Goal: Transaction & Acquisition: Purchase product/service

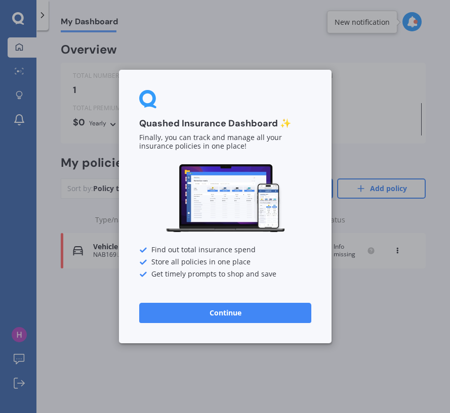
click at [243, 313] on button "Continue" at bounding box center [225, 313] width 172 height 20
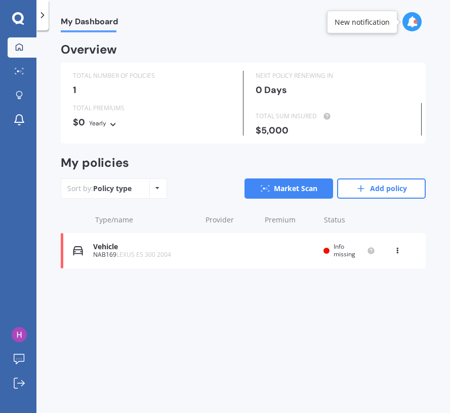
click at [242, 313] on div "My Dashboard Overview TOTAL NUMBER OF POLICIES 1 NEXT POLICY RENEWING [DATE] TO…" at bounding box center [242, 223] width 413 height 383
click at [205, 291] on div "My Dashboard Overview TOTAL NUMBER OF POLICIES 1 NEXT POLICY RENEWING [DATE] TO…" at bounding box center [242, 223] width 413 height 383
click at [370, 249] on circle at bounding box center [370, 250] width 7 height 7
click at [407, 246] on div "View option View policy Delete" at bounding box center [398, 251] width 30 height 10
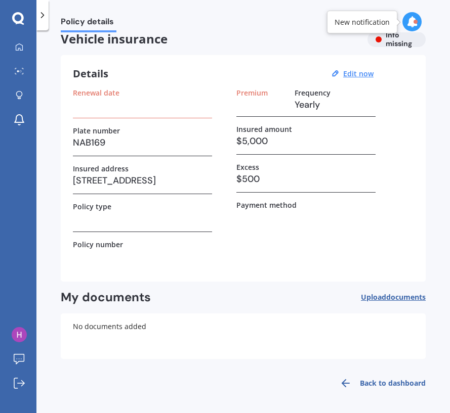
scroll to position [12, 0]
click at [416, 22] on div at bounding box center [415, 22] width 4 height 4
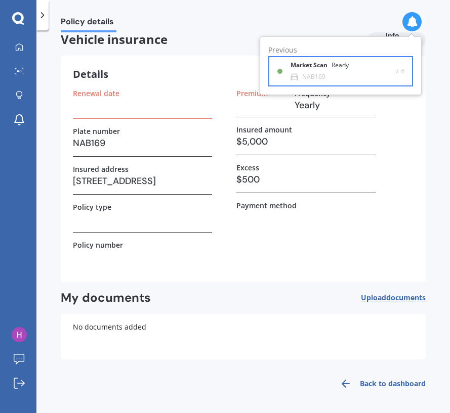
click at [337, 64] on div "Ready" at bounding box center [339, 65] width 17 height 7
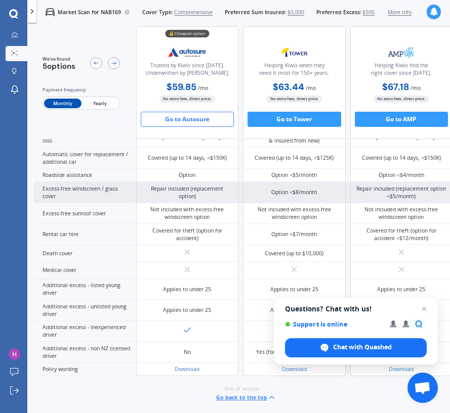
scroll to position [480, 0]
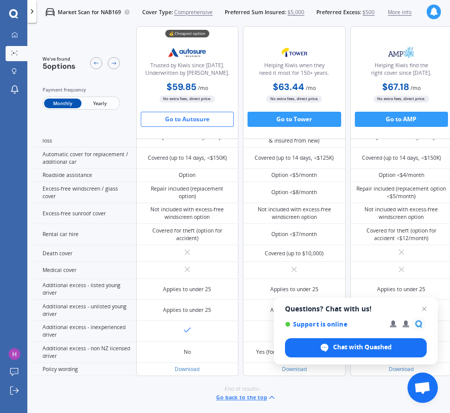
click at [207, 121] on button "Go to Autosure" at bounding box center [188, 119] width 94 height 15
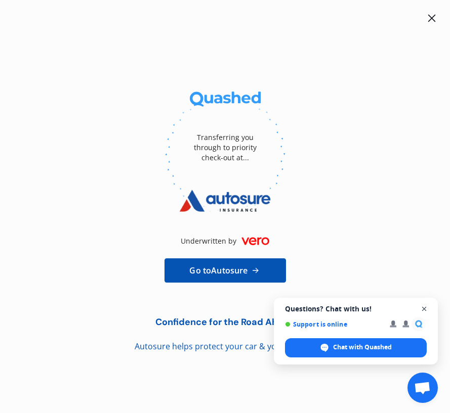
click at [424, 308] on span "Open chat" at bounding box center [424, 309] width 13 height 13
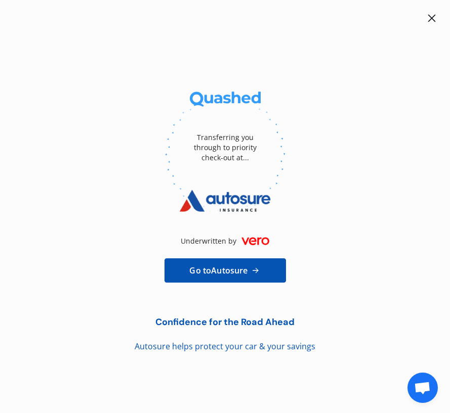
click at [252, 267] on icon at bounding box center [255, 271] width 11 height 10
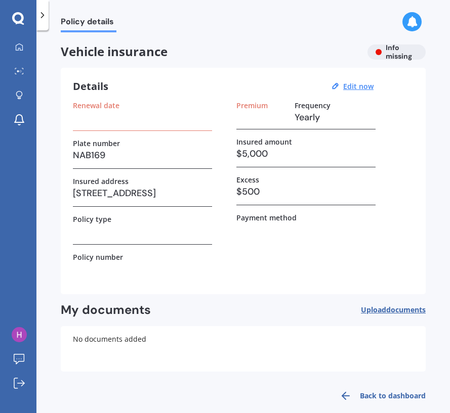
click at [371, 57] on div "Vehicle insurance Info missing" at bounding box center [243, 52] width 365 height 15
click at [363, 86] on u "Edit now" at bounding box center [358, 86] width 30 height 10
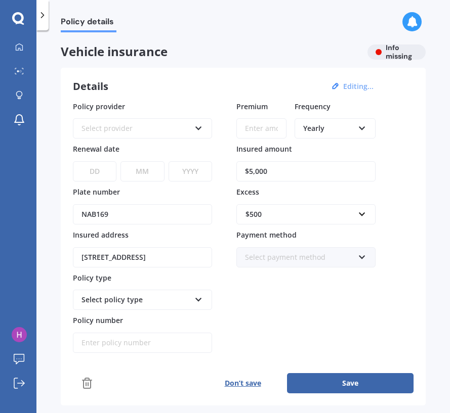
click at [326, 124] on div "Yearly" at bounding box center [328, 128] width 51 height 11
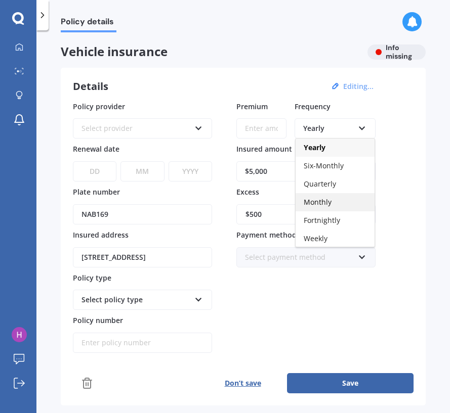
click at [332, 204] on div "Monthly" at bounding box center [334, 202] width 79 height 18
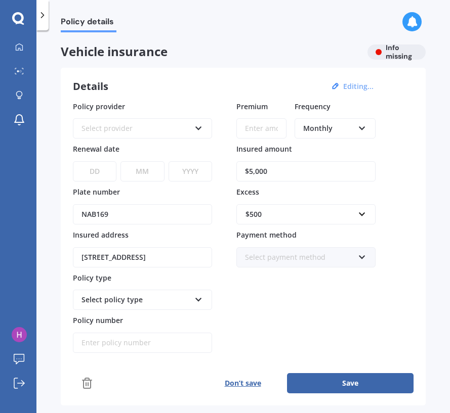
click at [193, 295] on div "Select policy type" at bounding box center [142, 300] width 139 height 20
click at [89, 380] on icon at bounding box center [86, 383] width 7 height 10
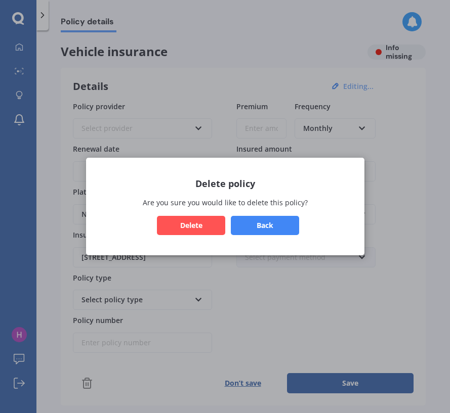
click at [221, 230] on button "Delete" at bounding box center [191, 225] width 68 height 19
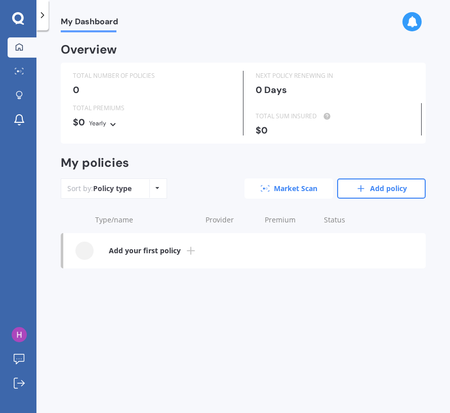
click at [312, 185] on link "Market Scan" at bounding box center [288, 189] width 89 height 20
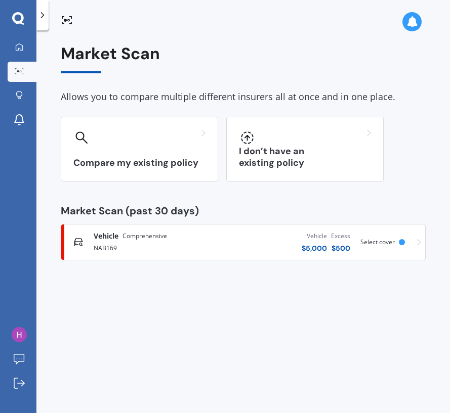
click at [411, 244] on div "Vehicle Comprehensive NAB169 Vehicle $ 5,000 Excess $ 500 Scanned a week ago Se…" at bounding box center [243, 242] width 356 height 30
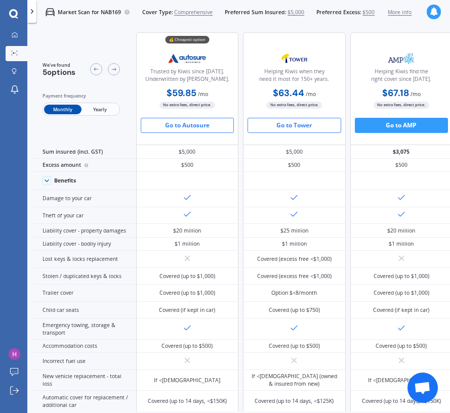
click at [328, 129] on button "Go to Tower" at bounding box center [294, 125] width 94 height 15
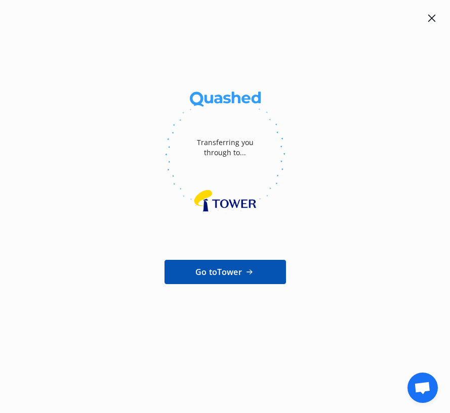
click at [223, 277] on span "Go to Tower" at bounding box center [218, 272] width 47 height 12
